Goal: Task Accomplishment & Management: Complete application form

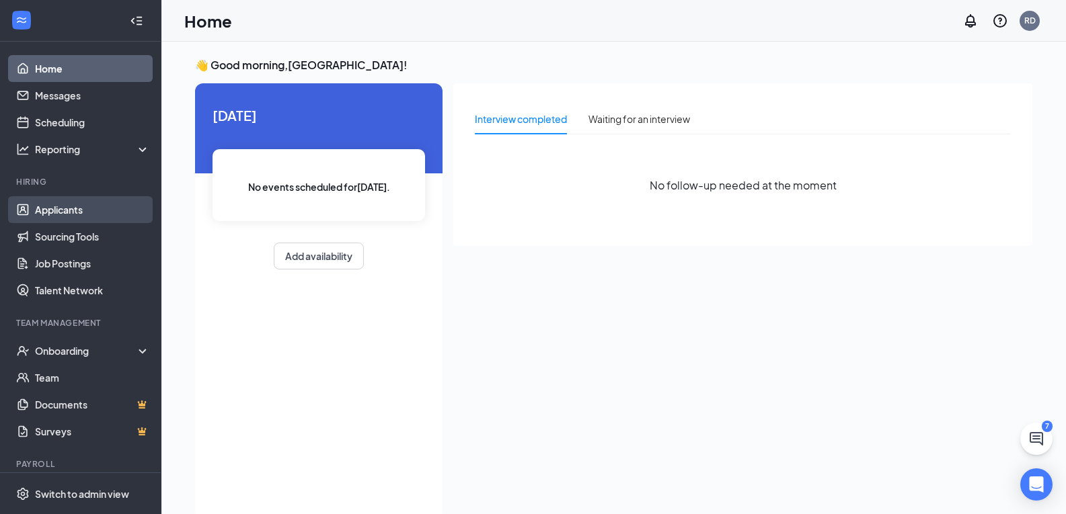
click at [77, 208] on link "Applicants" at bounding box center [92, 209] width 115 height 27
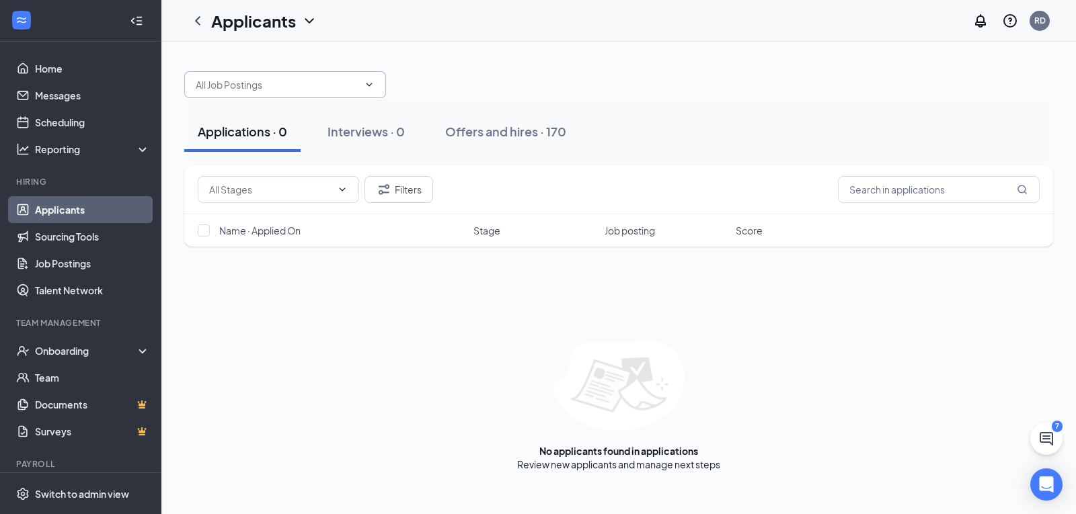
click at [377, 92] on span at bounding box center [285, 84] width 202 height 27
click at [308, 122] on div "Cook (Riverside Dr)" at bounding box center [285, 116] width 180 height 15
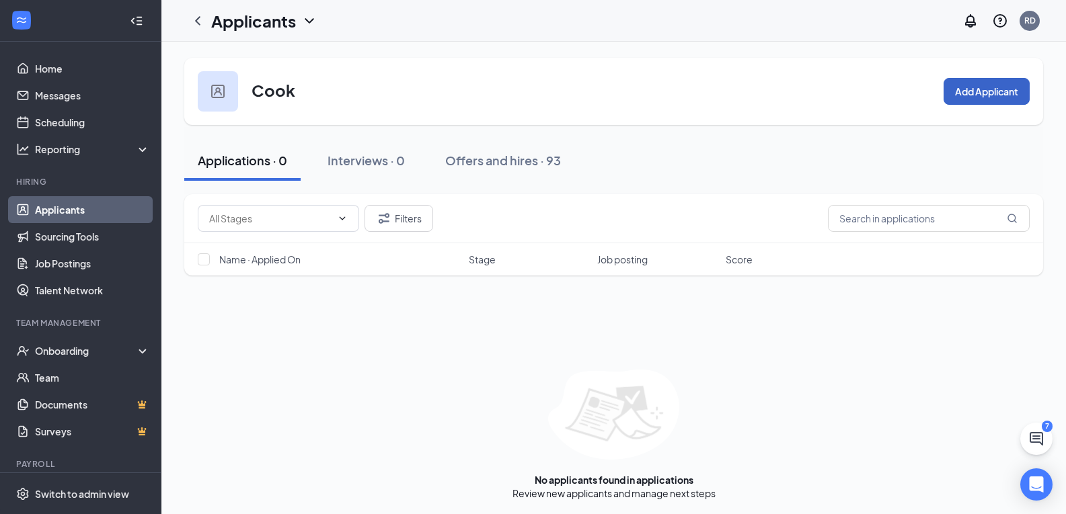
click at [998, 95] on button "Add Applicant" at bounding box center [986, 91] width 86 height 27
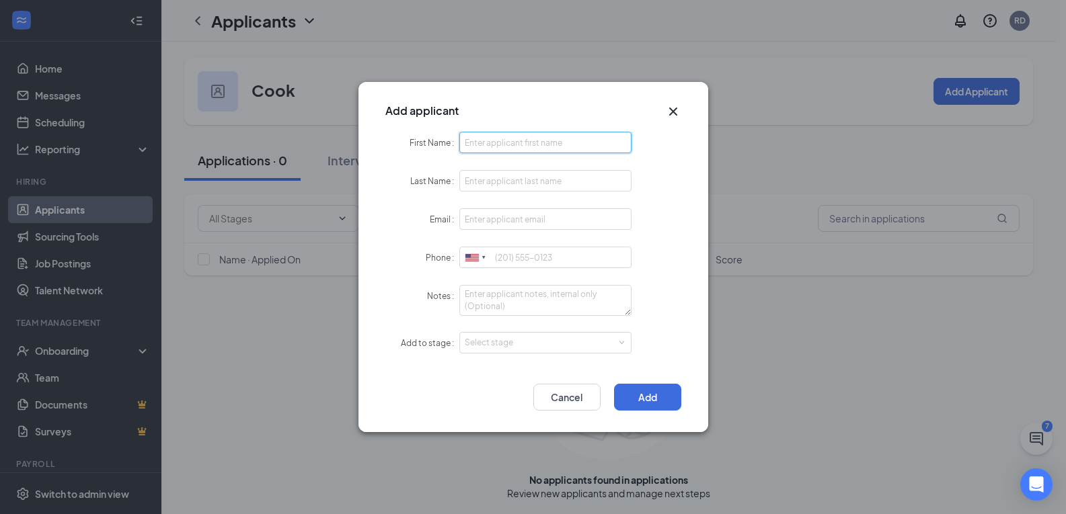
click at [528, 150] on input "First Name" at bounding box center [545, 143] width 173 height 22
type input "[PERSON_NAME]"
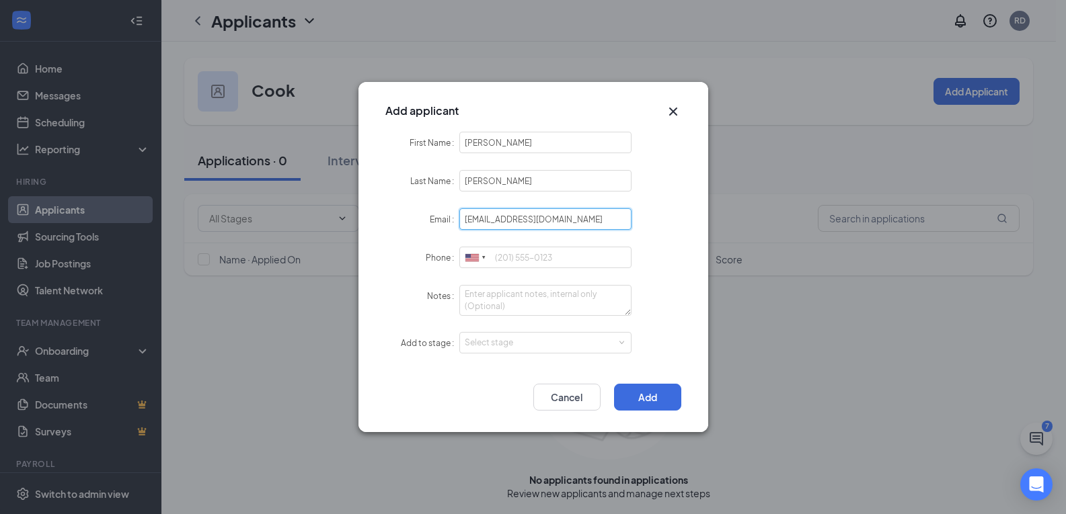
type input "[EMAIL_ADDRESS][DOMAIN_NAME]"
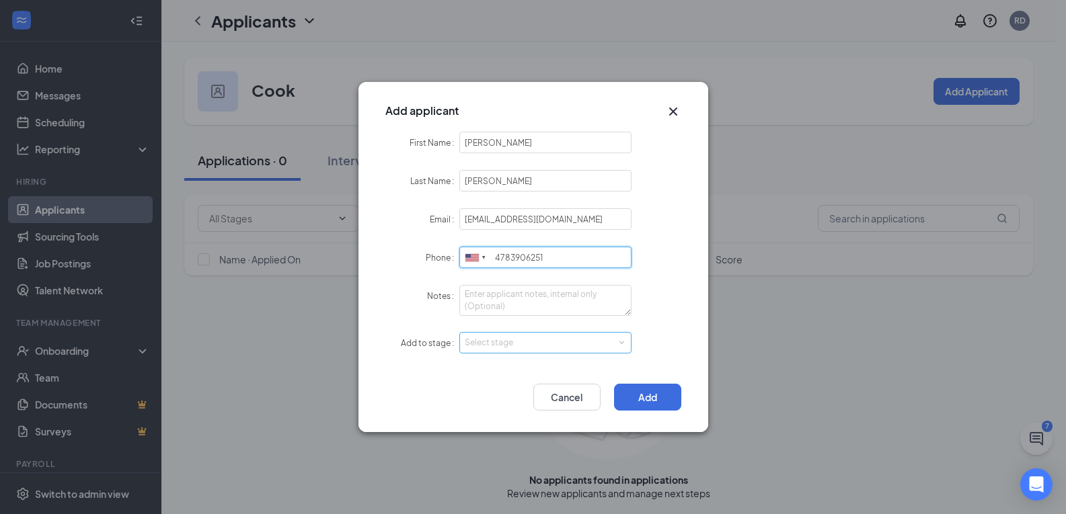
click at [600, 342] on div "Select stage" at bounding box center [543, 342] width 156 height 13
type input "4783906251"
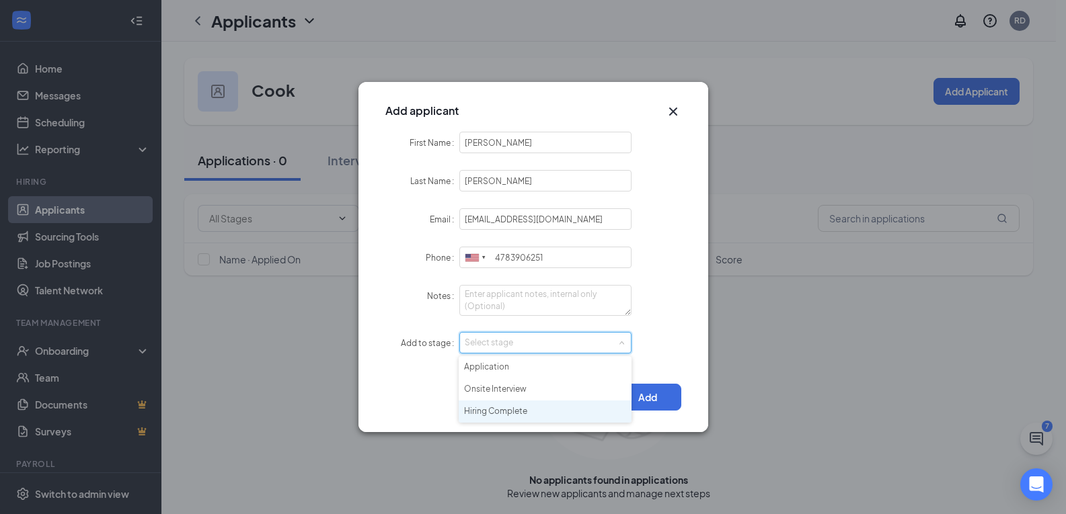
click at [537, 406] on li "Hiring Complete" at bounding box center [544, 412] width 173 height 22
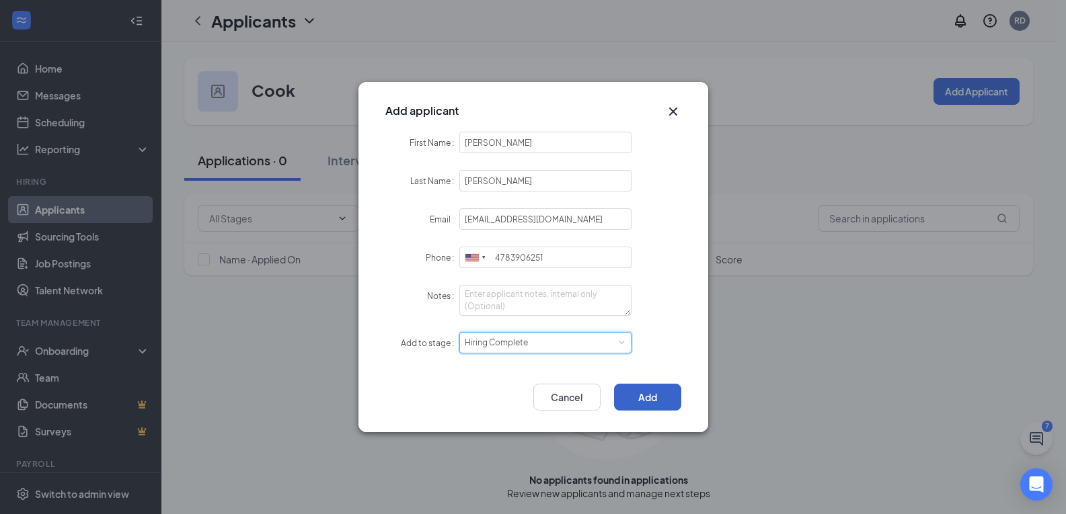
click at [646, 393] on button "Add" at bounding box center [647, 397] width 67 height 27
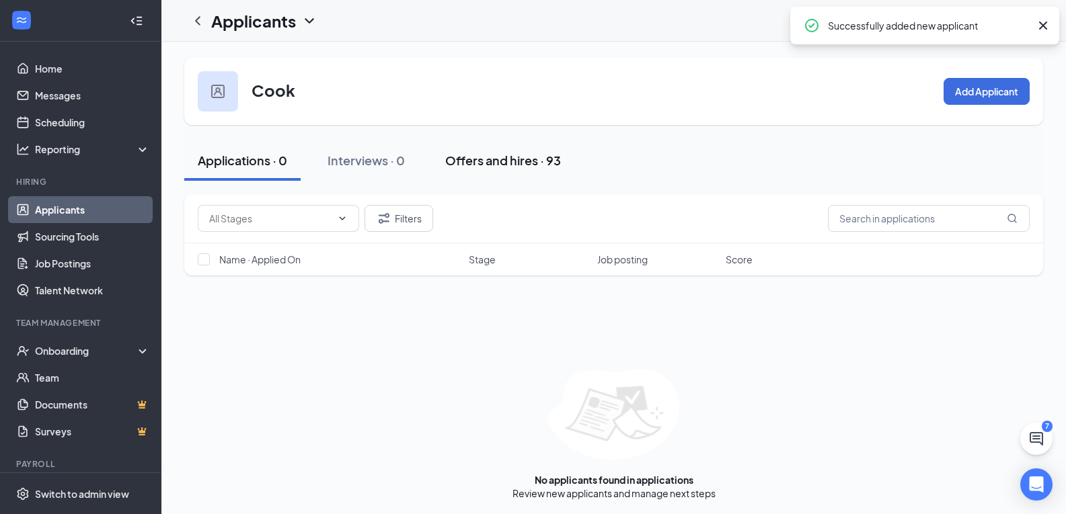
click at [526, 163] on div "Offers and hires · 93" at bounding box center [503, 160] width 116 height 17
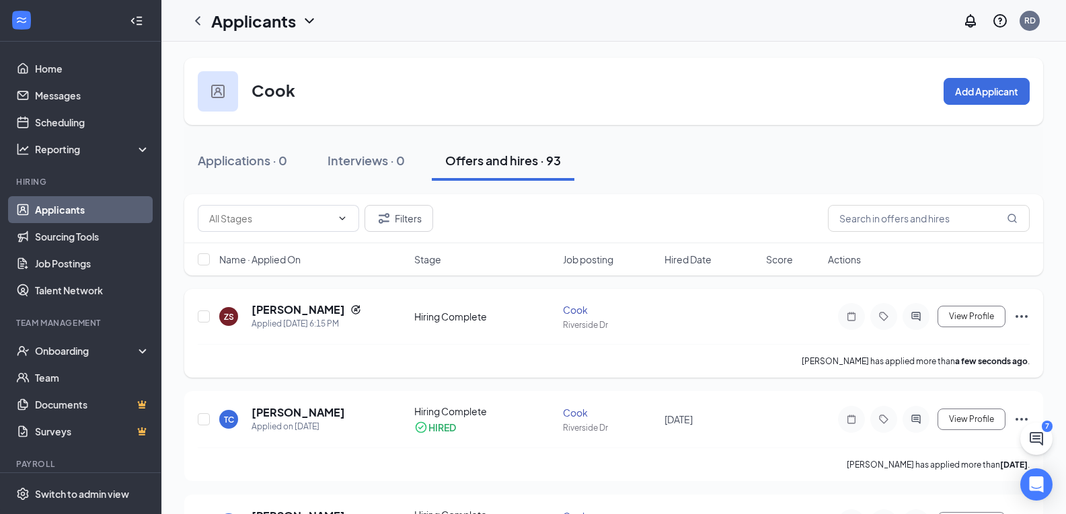
click at [1016, 316] on icon "Ellipses" at bounding box center [1021, 316] width 12 height 3
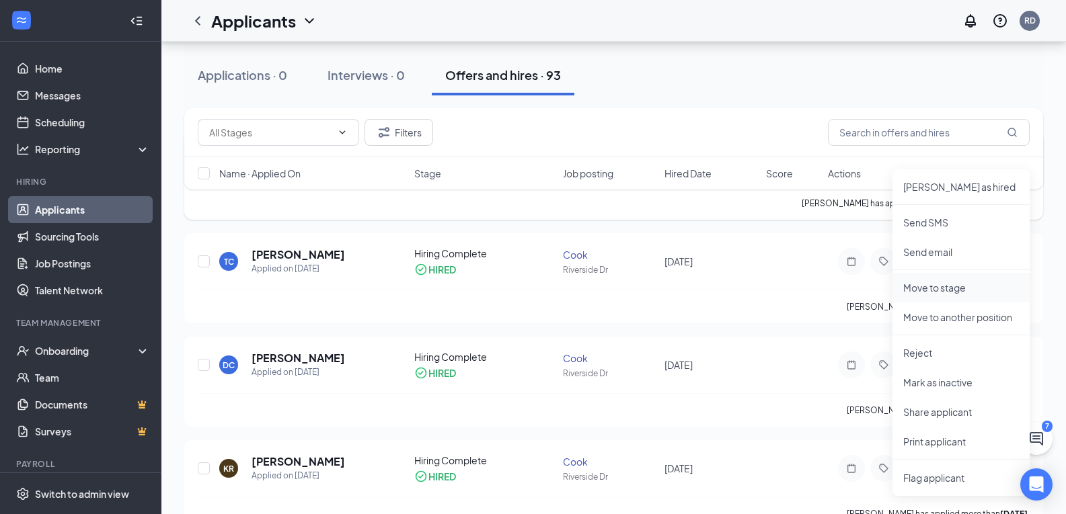
scroll to position [134, 0]
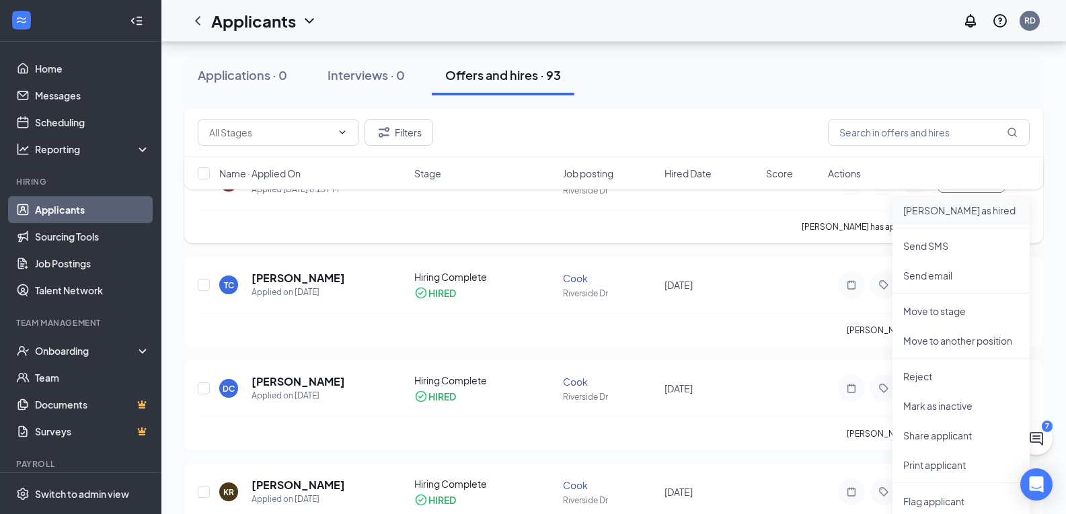
click at [955, 218] on li "[PERSON_NAME] as hired" at bounding box center [960, 211] width 137 height 30
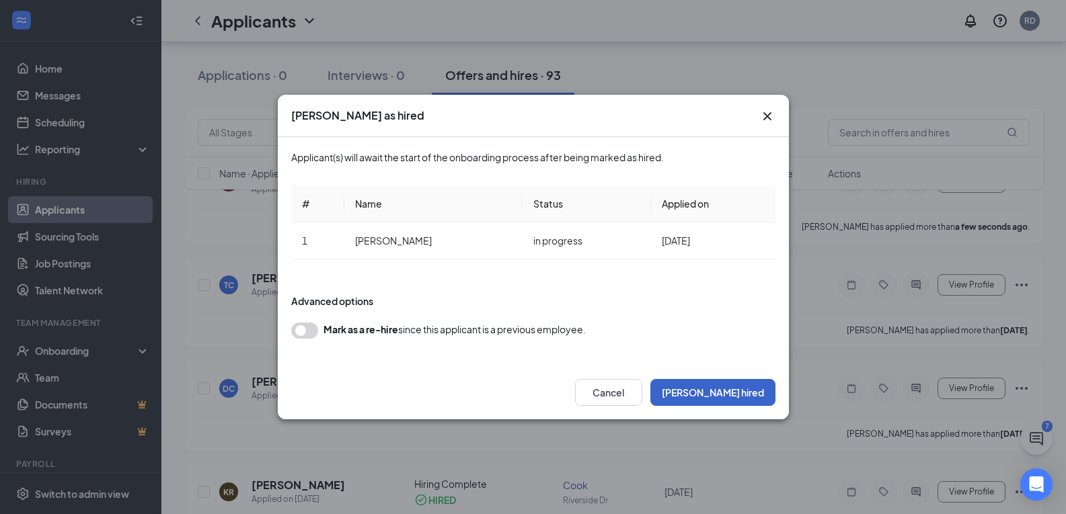
click at [733, 393] on button "[PERSON_NAME] hired" at bounding box center [712, 392] width 125 height 27
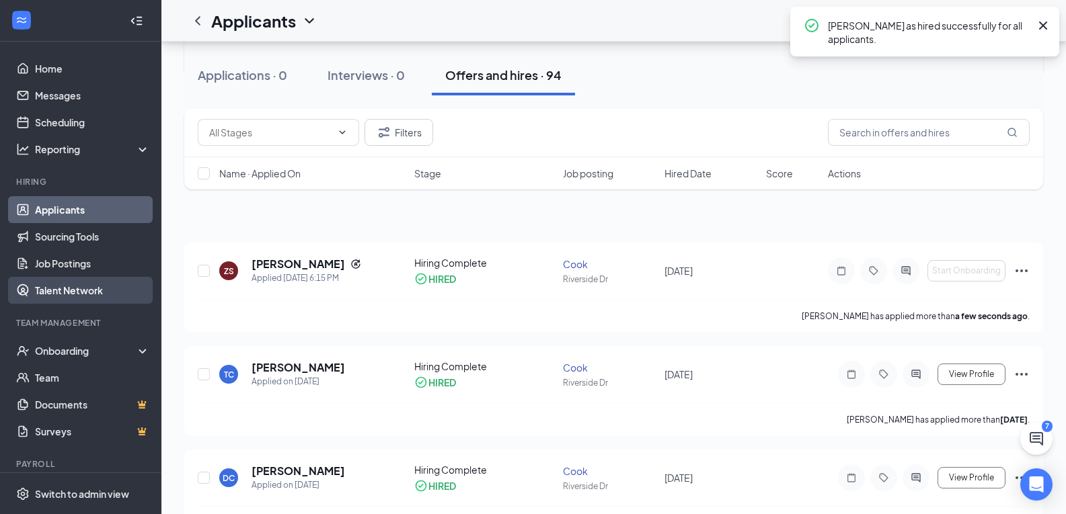
scroll to position [0, 0]
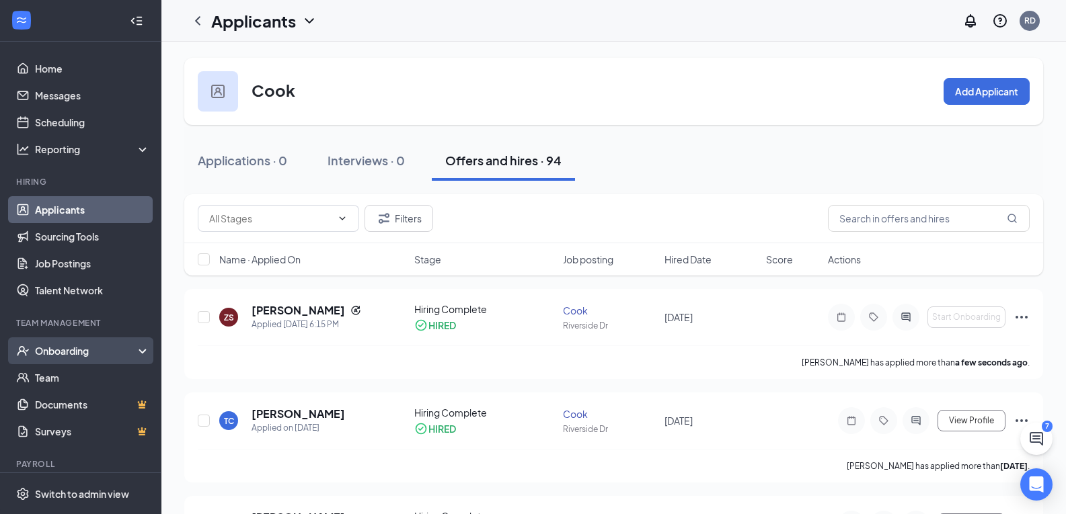
click at [62, 351] on div "Onboarding" at bounding box center [87, 350] width 104 height 13
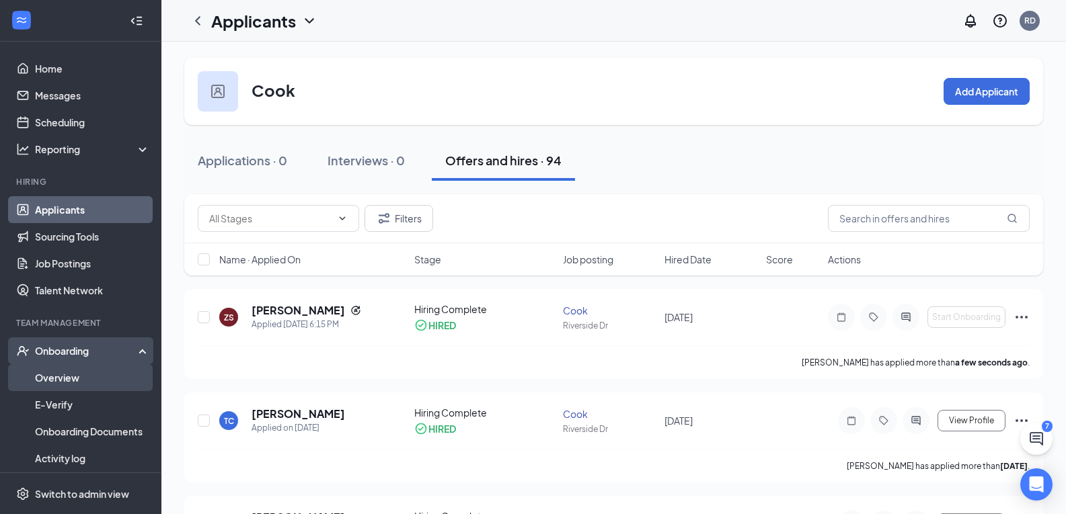
click at [61, 376] on link "Overview" at bounding box center [92, 377] width 115 height 27
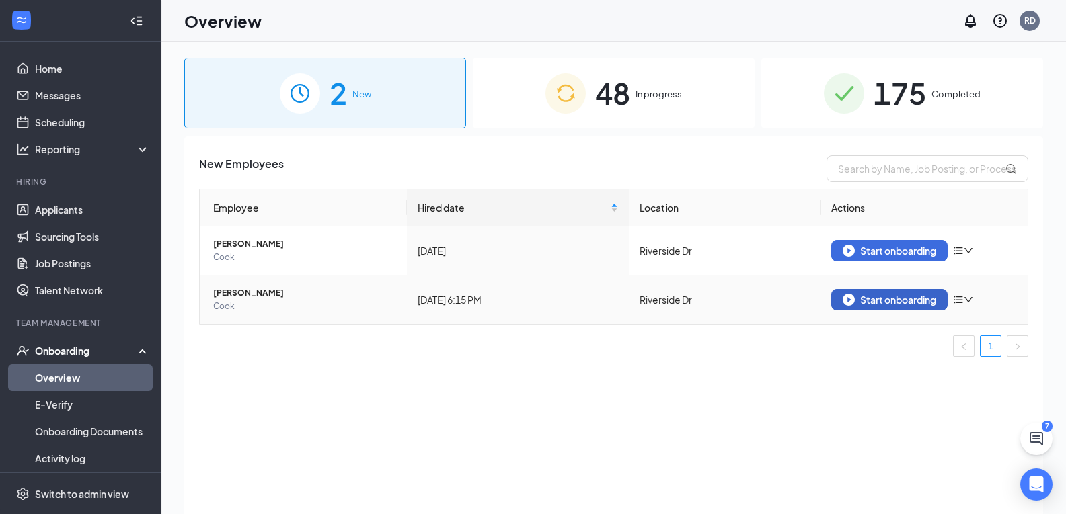
click at [889, 301] on div "Start onboarding" at bounding box center [888, 300] width 93 height 12
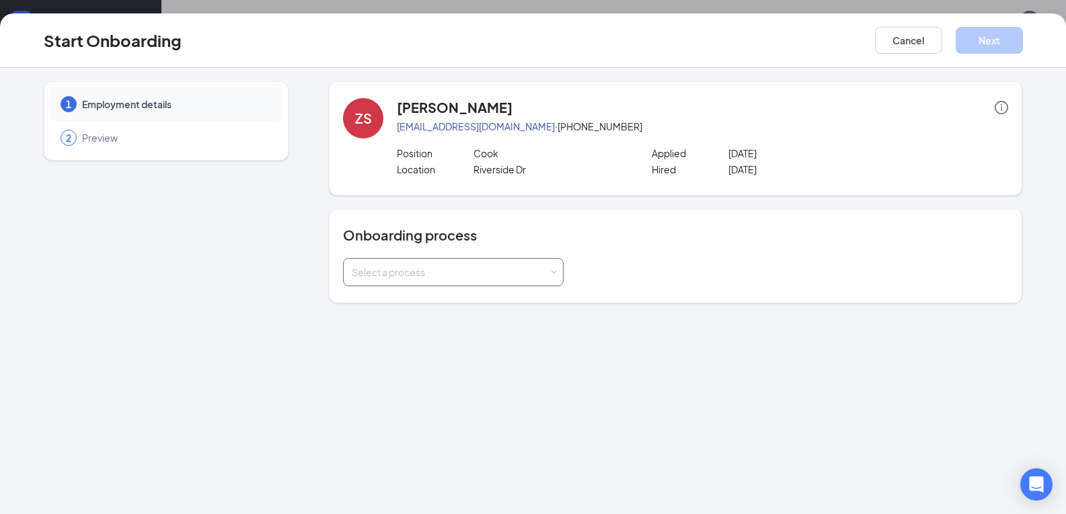
click at [387, 271] on div "Select a process" at bounding box center [450, 272] width 197 height 13
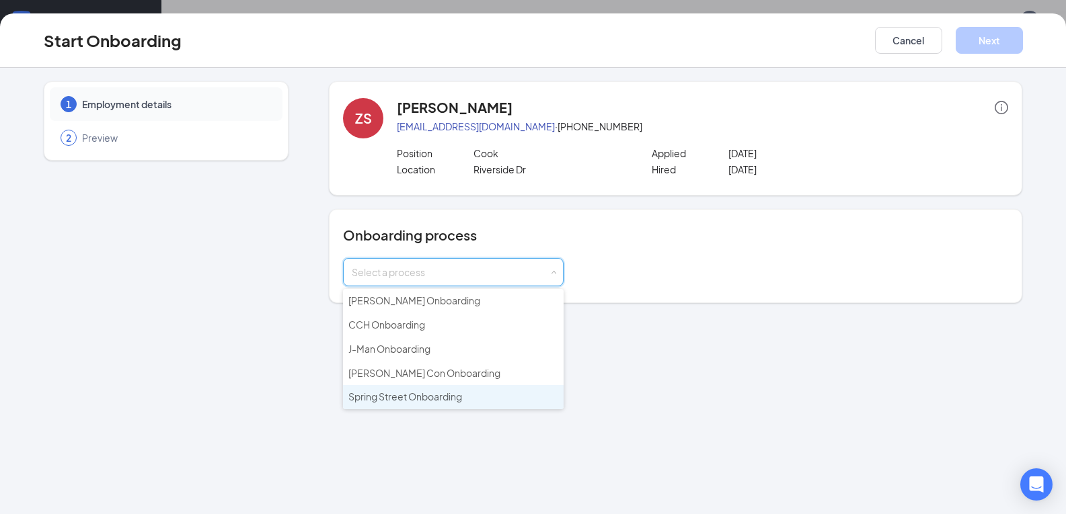
click at [395, 399] on span "Spring Street Onboarding" at bounding box center [405, 397] width 114 height 12
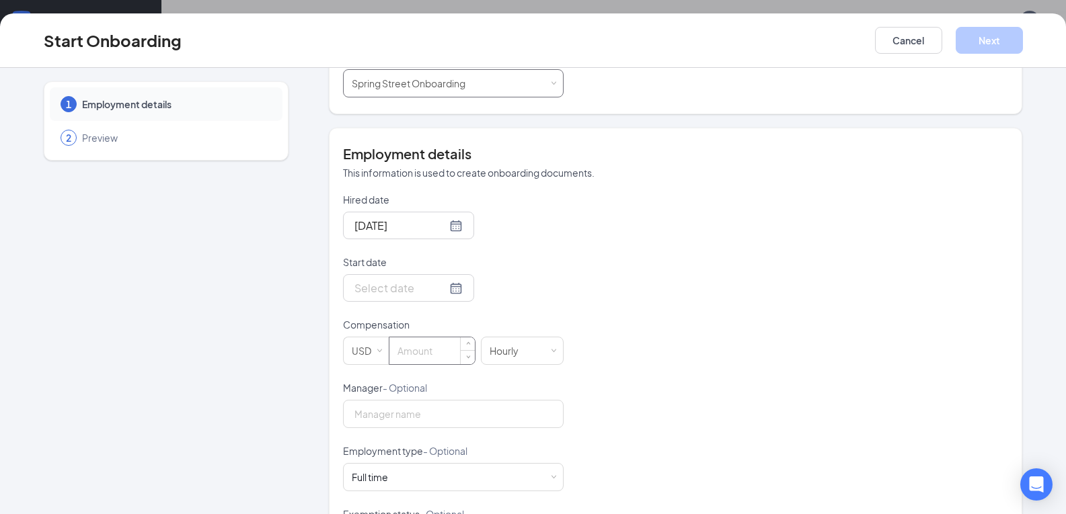
scroll to position [202, 0]
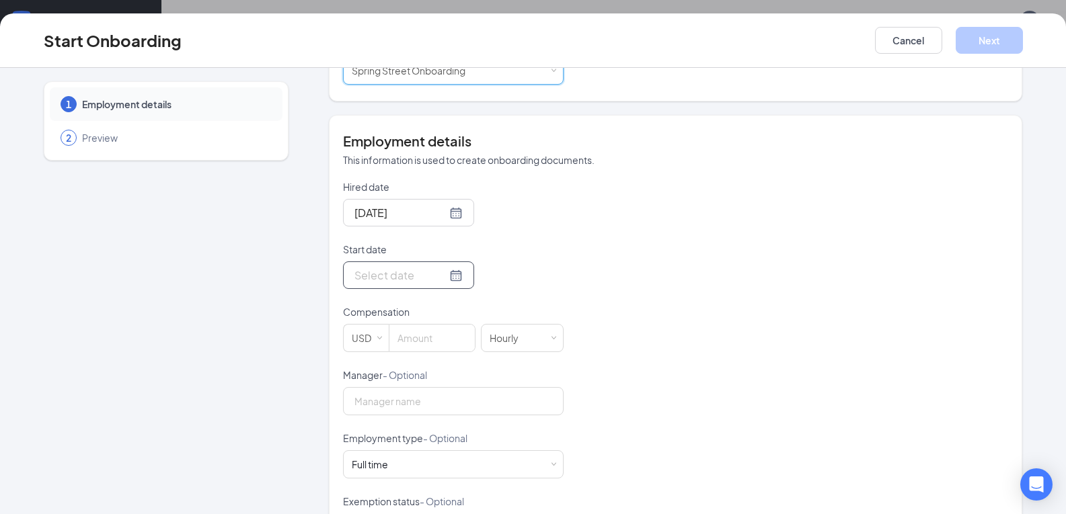
click at [444, 279] on div at bounding box center [408, 275] width 108 height 17
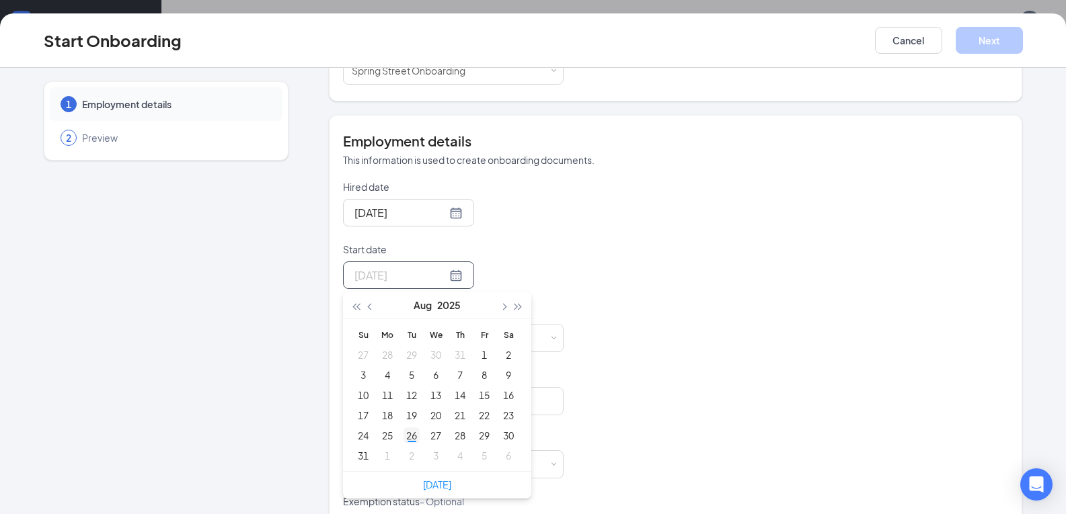
type input "[DATE]"
click at [403, 433] on div "26" at bounding box center [411, 436] width 16 height 16
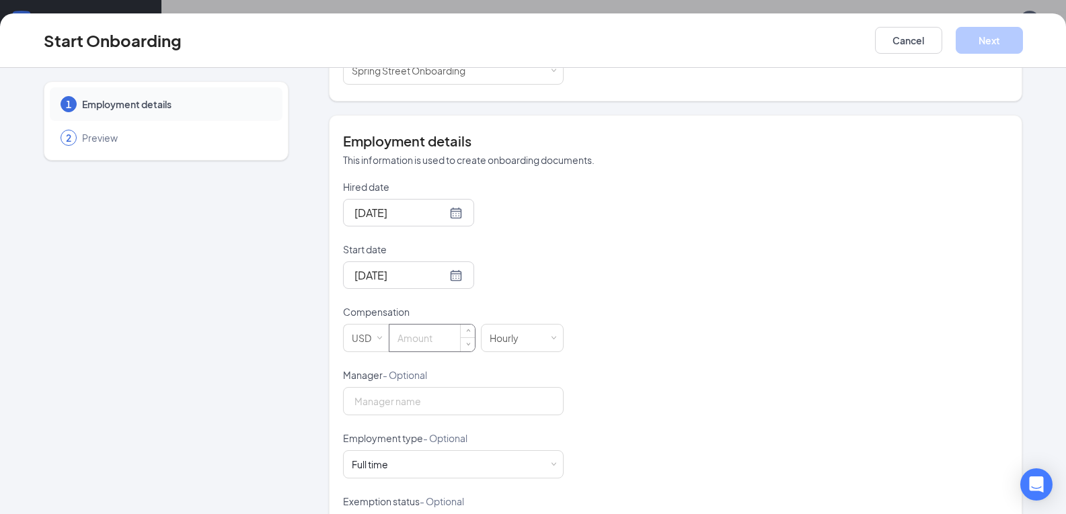
click at [422, 337] on input at bounding box center [431, 338] width 85 height 27
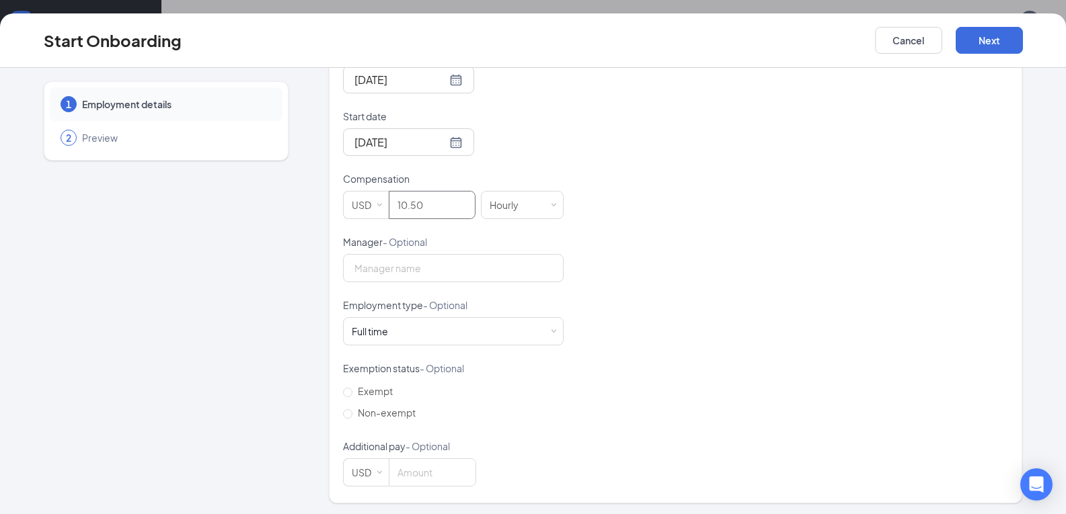
scroll to position [336, 0]
type input "10.5"
click at [343, 411] on input "Non-exempt" at bounding box center [347, 412] width 9 height 9
radio input "true"
click at [1008, 40] on button "Next" at bounding box center [988, 40] width 67 height 27
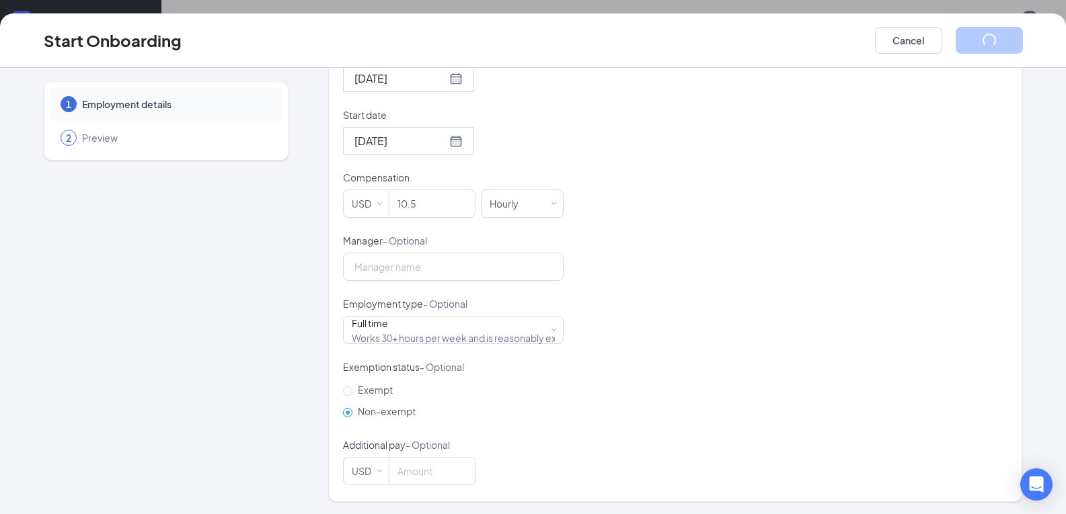
scroll to position [0, 0]
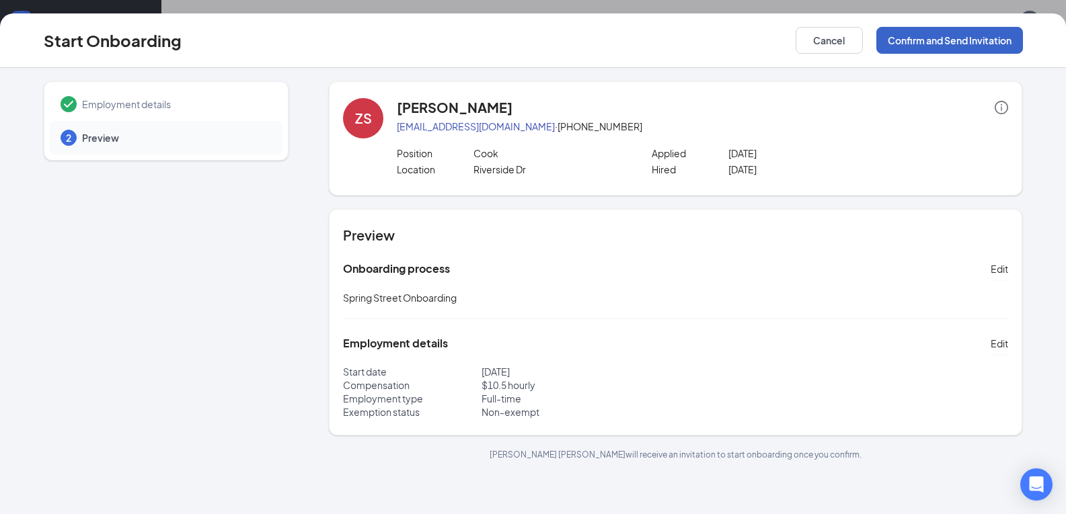
click at [888, 44] on button "Confirm and Send Invitation" at bounding box center [949, 40] width 147 height 27
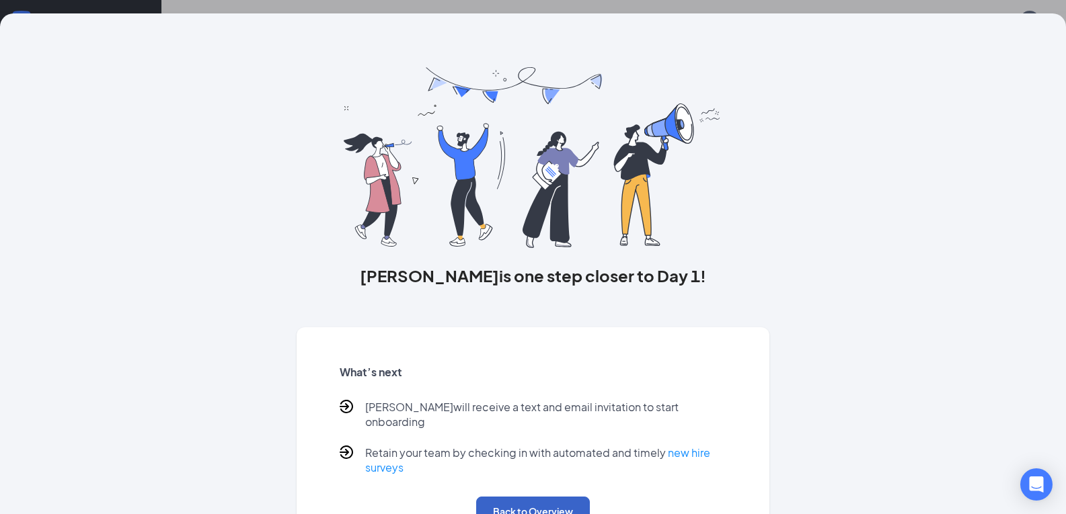
click at [534, 497] on button "Back to Overview" at bounding box center [533, 512] width 114 height 30
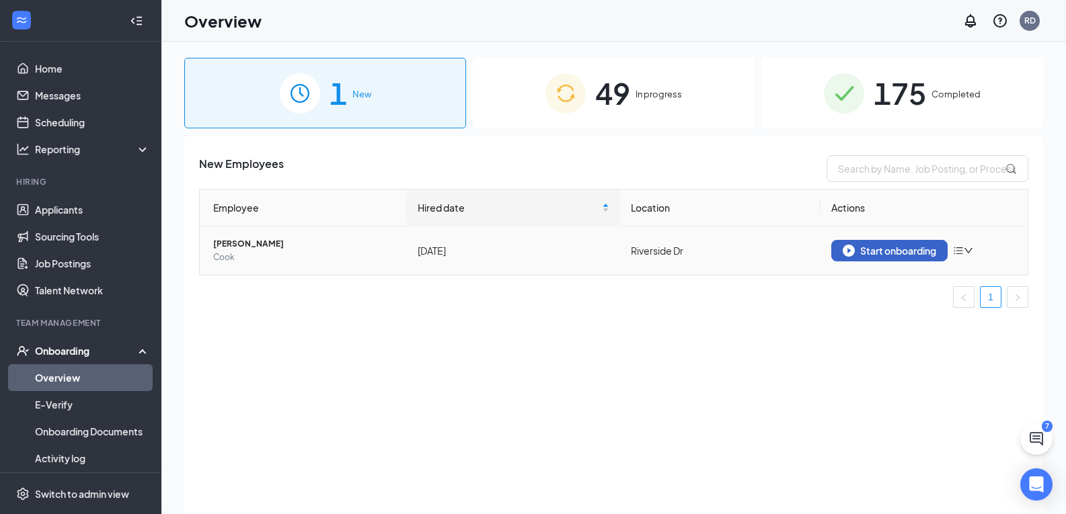
click at [879, 246] on div "Start onboarding" at bounding box center [888, 251] width 93 height 12
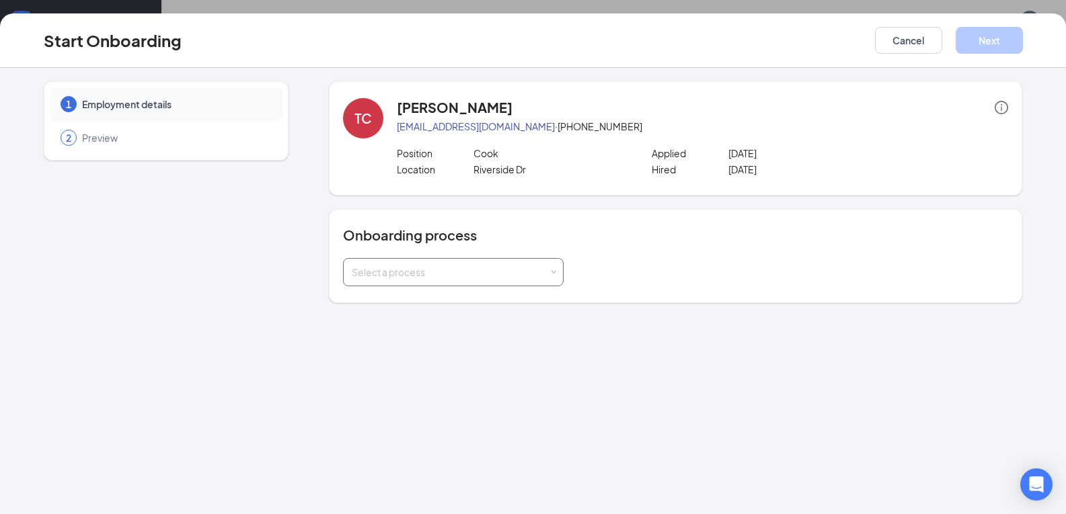
click at [422, 278] on div "Select a process" at bounding box center [450, 272] width 197 height 13
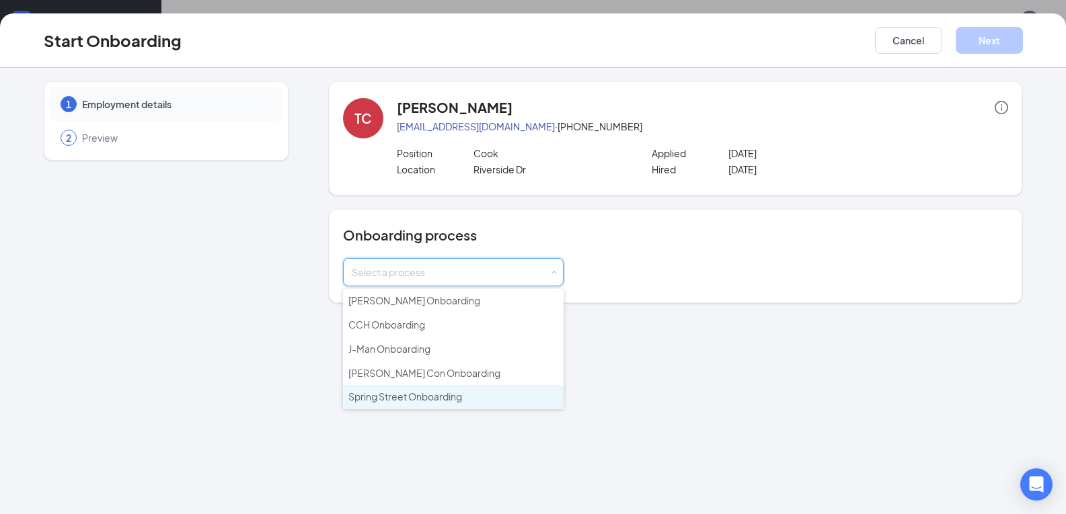
click at [417, 399] on span "Spring Street Onboarding" at bounding box center [405, 397] width 114 height 12
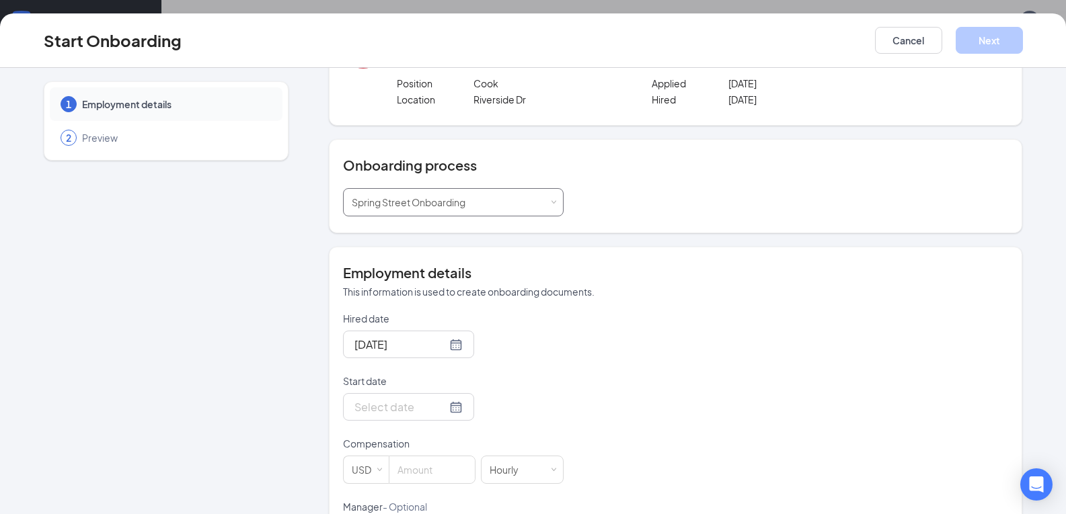
scroll to position [134, 0]
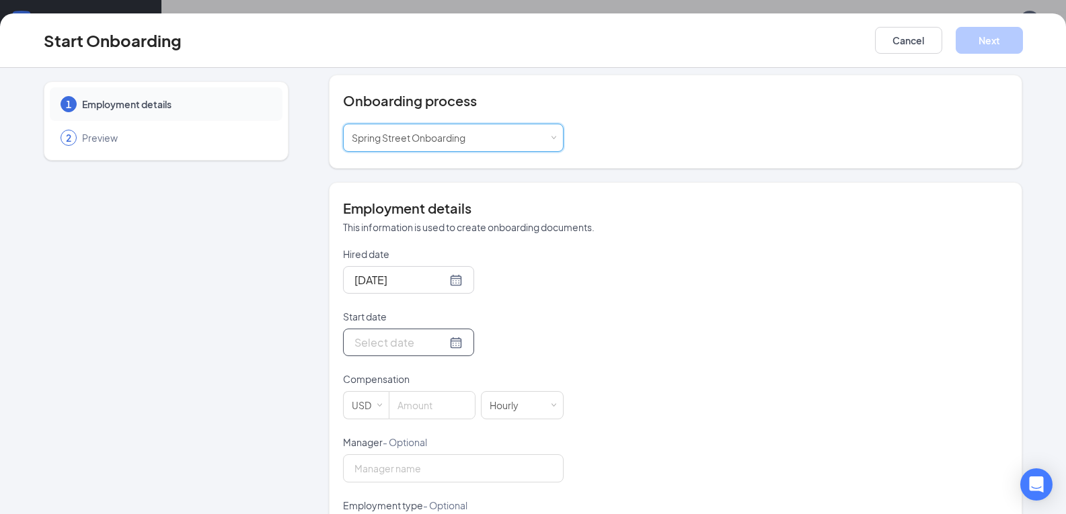
click at [443, 344] on div at bounding box center [408, 342] width 108 height 17
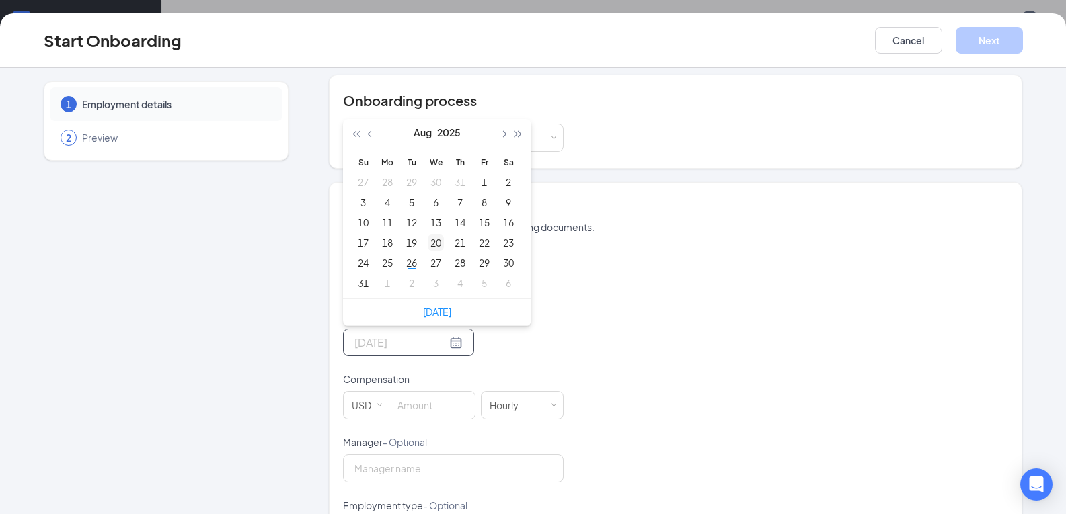
type input "[DATE]"
click at [429, 239] on div "20" at bounding box center [436, 243] width 16 height 16
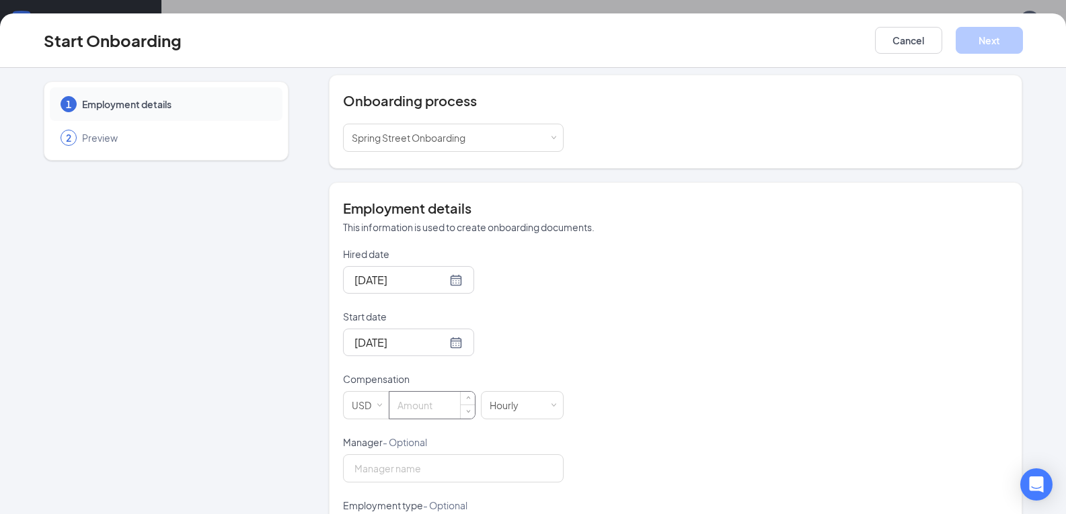
click at [429, 400] on input at bounding box center [431, 405] width 85 height 27
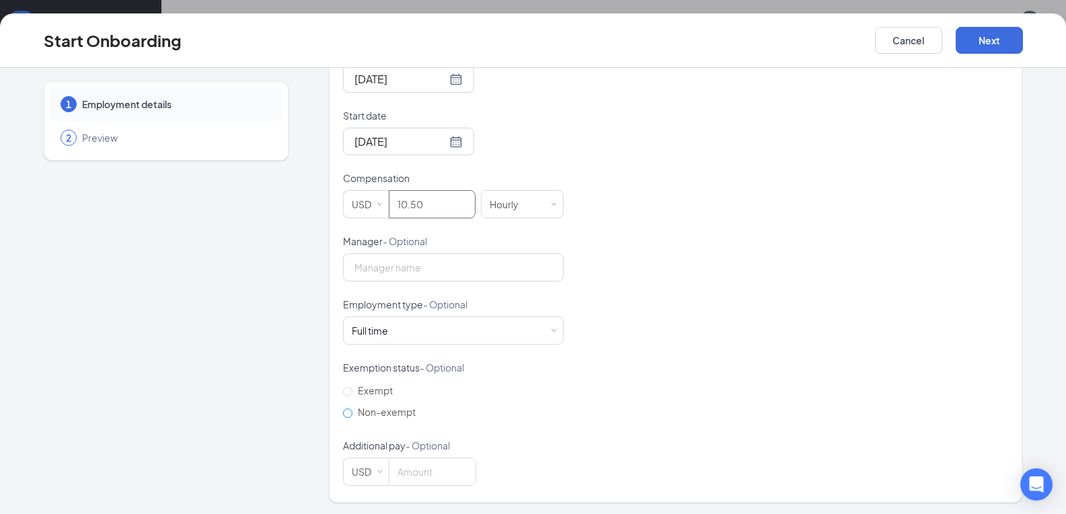
scroll to position [336, 0]
type input "10.5"
click at [345, 409] on input "Non-exempt" at bounding box center [347, 412] width 9 height 9
radio input "true"
click at [973, 42] on button "Next" at bounding box center [988, 40] width 67 height 27
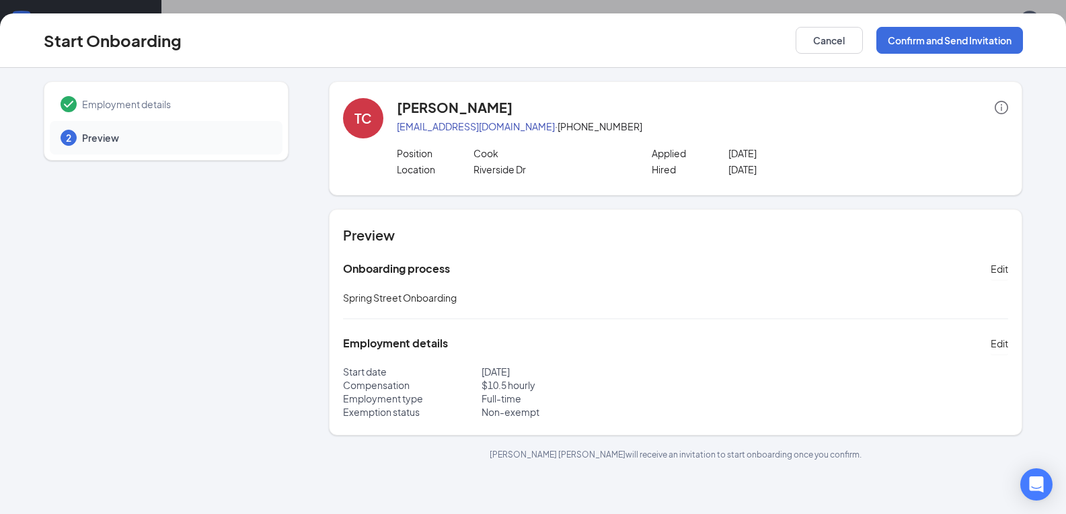
scroll to position [0, 0]
click at [922, 43] on button "Confirm and Send Invitation" at bounding box center [949, 40] width 147 height 27
